Goal: Task Accomplishment & Management: Complete application form

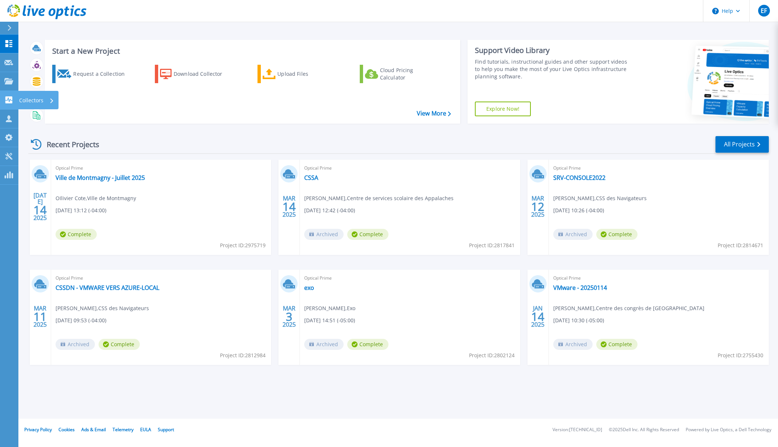
click at [49, 100] on div "Collectors" at bounding box center [36, 100] width 35 height 19
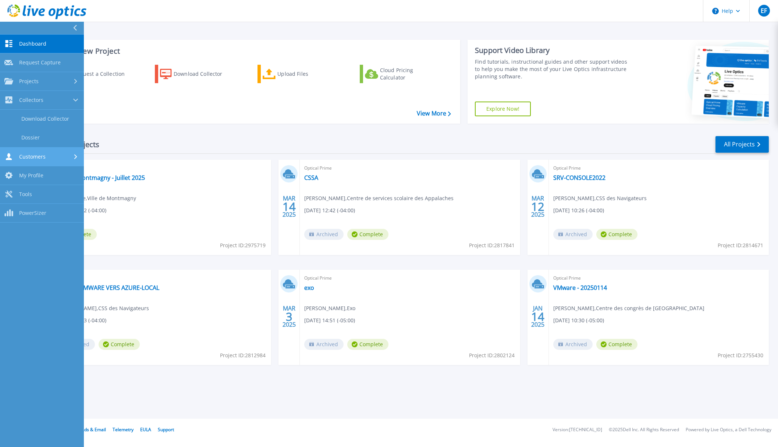
click at [77, 162] on link "Customers Customers" at bounding box center [42, 157] width 84 height 19
click at [46, 136] on link "Request Capture" at bounding box center [42, 137] width 84 height 19
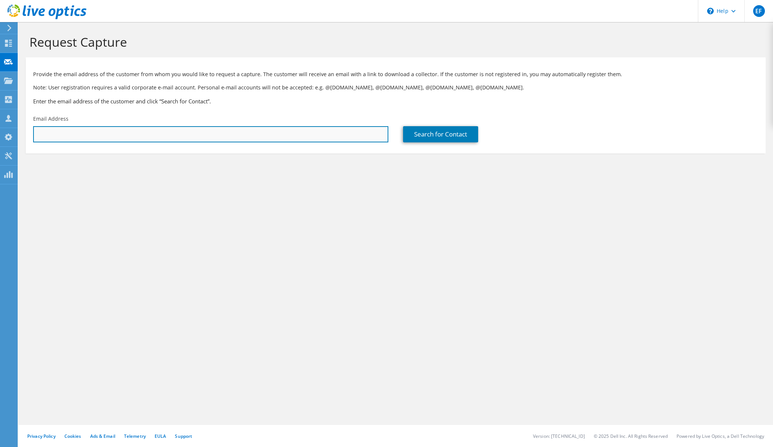
click at [77, 138] on input "text" at bounding box center [210, 134] width 355 height 16
paste input "eric.desrosiers@macm.org"
type input "eric.desrosiers@macm.org"
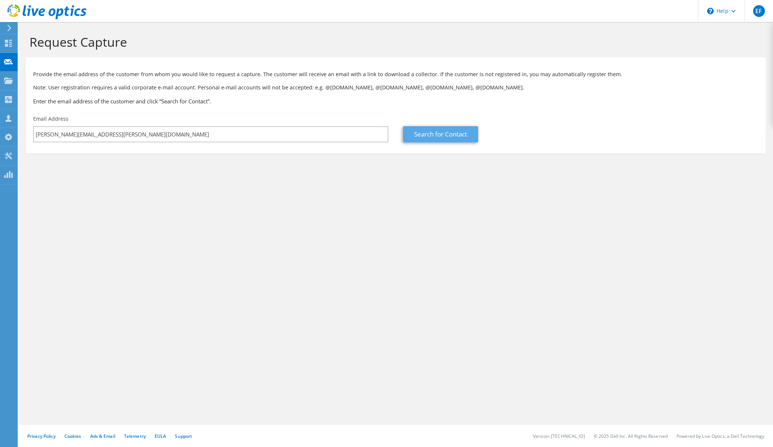
click at [429, 134] on link "Search for Contact" at bounding box center [440, 134] width 75 height 16
type input "MACM"
type input "Eric"
type input "Desrosiers"
type input "Canada"
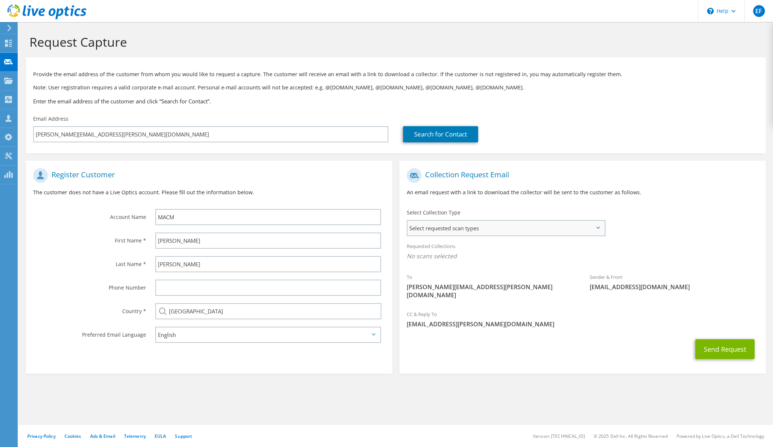
click at [601, 231] on span "Select requested scan types" at bounding box center [505, 228] width 197 height 15
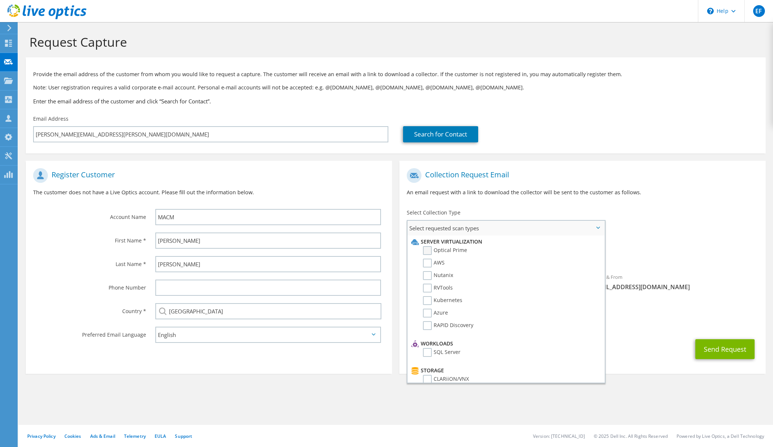
click at [429, 250] on label "Optical Prime" at bounding box center [445, 250] width 44 height 9
click at [0, 0] on input "Optical Prime" at bounding box center [0, 0] width 0 height 0
click at [646, 322] on span "[EMAIL_ADDRESS][PERSON_NAME][DOMAIN_NAME]" at bounding box center [582, 326] width 351 height 8
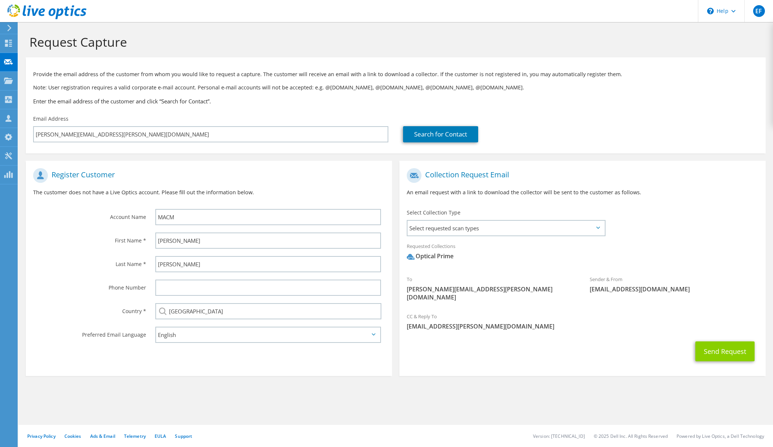
click at [725, 343] on button "Send Request" at bounding box center [724, 352] width 59 height 20
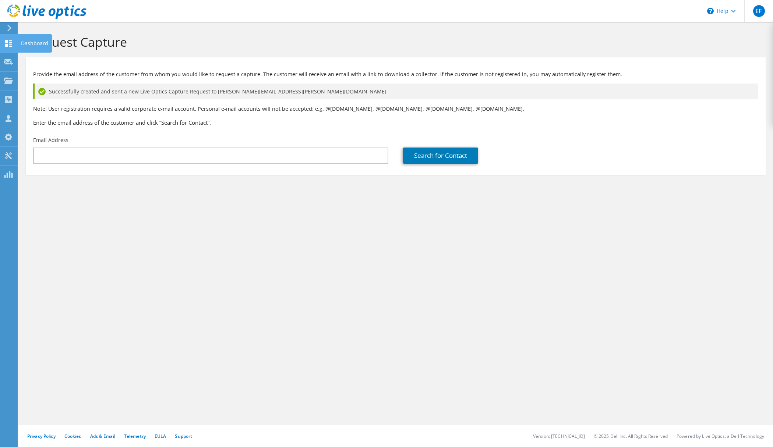
click at [8, 43] on icon at bounding box center [8, 43] width 9 height 7
